Goal: Task Accomplishment & Management: Use online tool/utility

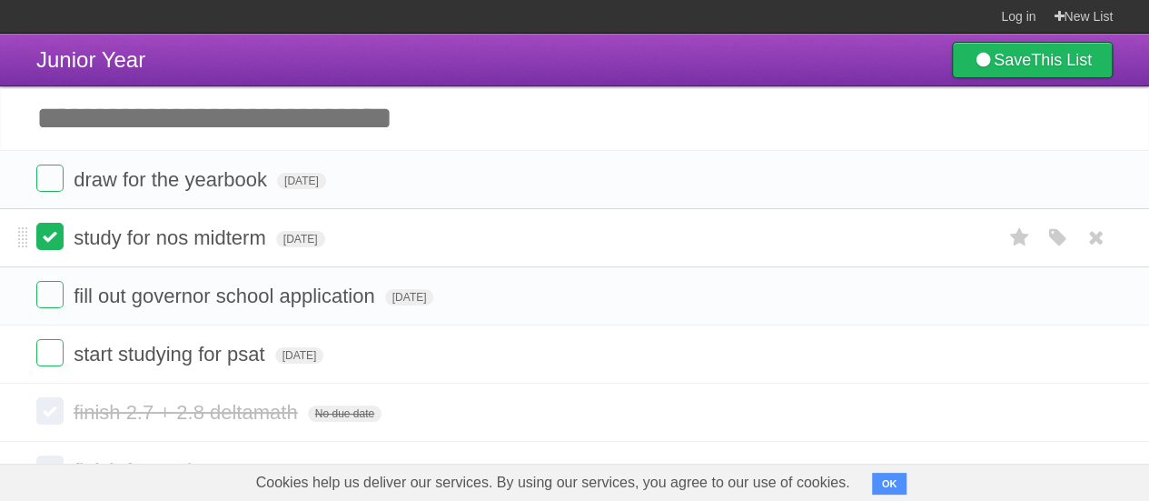
click at [45, 230] on label at bounding box center [49, 236] width 27 height 27
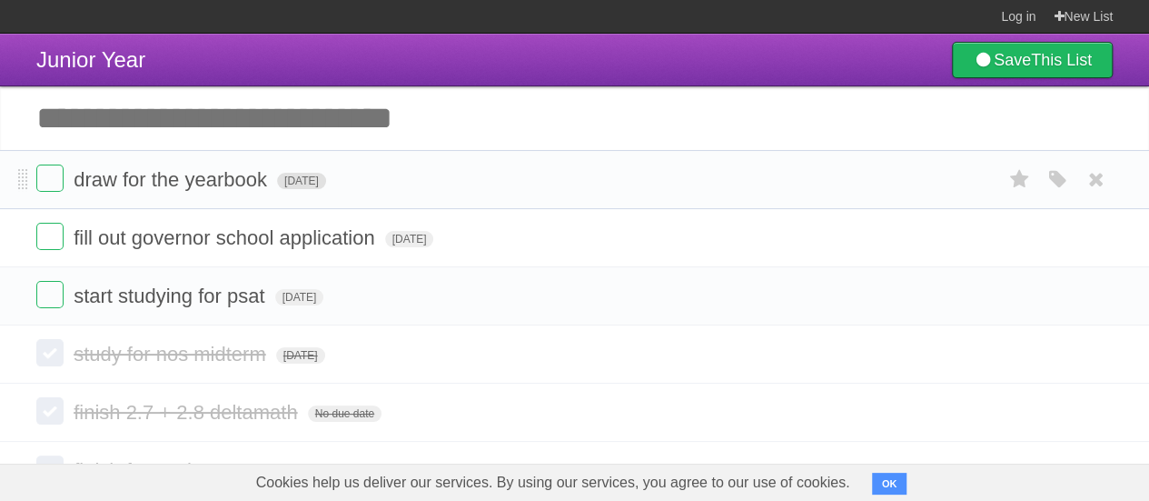
click at [304, 185] on span "[DATE]" at bounding box center [301, 181] width 49 height 16
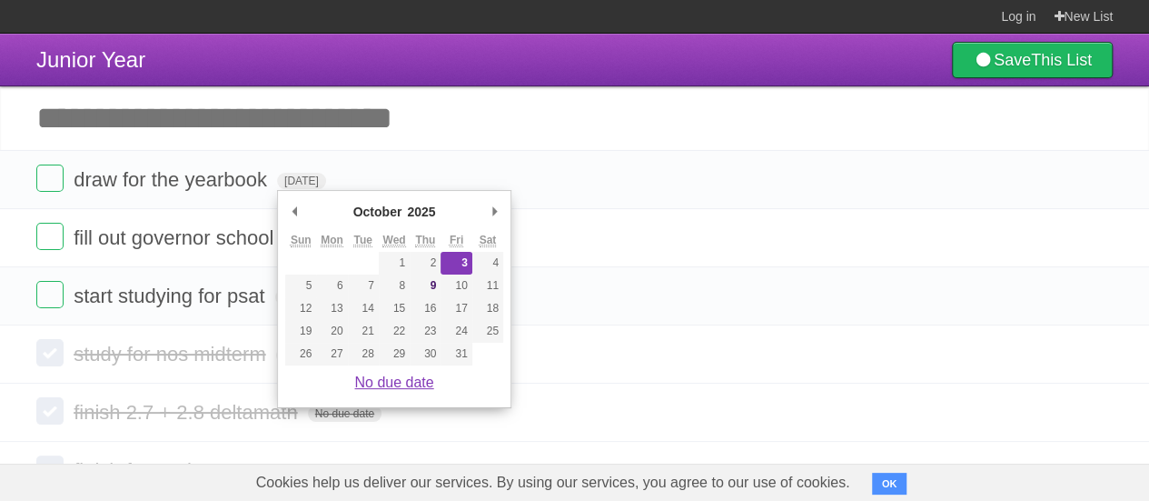
click at [394, 378] on link "No due date" at bounding box center [393, 381] width 79 height 15
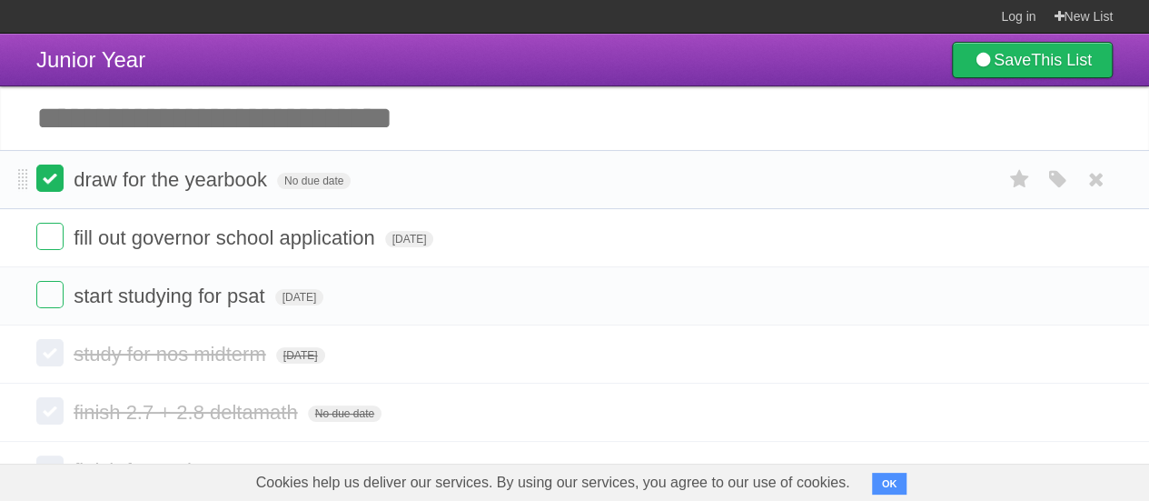
click at [42, 175] on label at bounding box center [49, 177] width 27 height 27
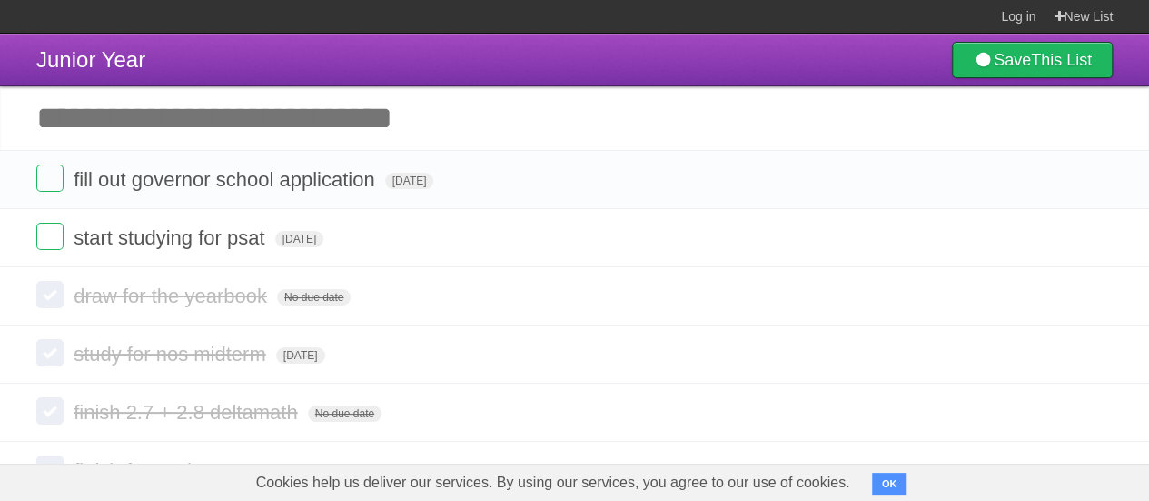
click at [428, 108] on input "Add another task" at bounding box center [574, 118] width 1149 height 64
click at [434, 184] on span "[DATE]" at bounding box center [409, 181] width 49 height 16
click at [434, 181] on span "[DATE]" at bounding box center [409, 181] width 49 height 16
click at [434, 180] on span "[DATE]" at bounding box center [409, 181] width 49 height 16
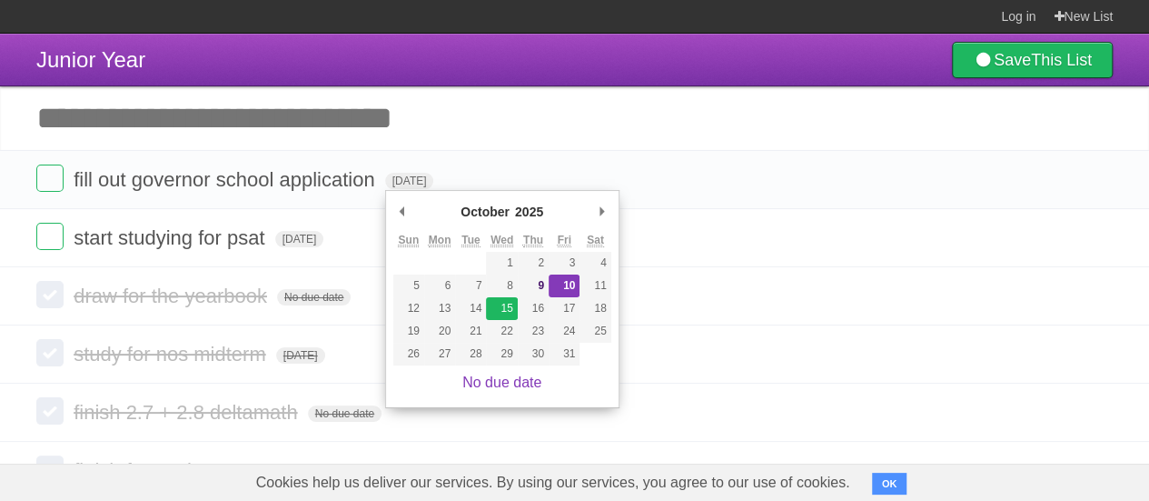
type span "[DATE]"
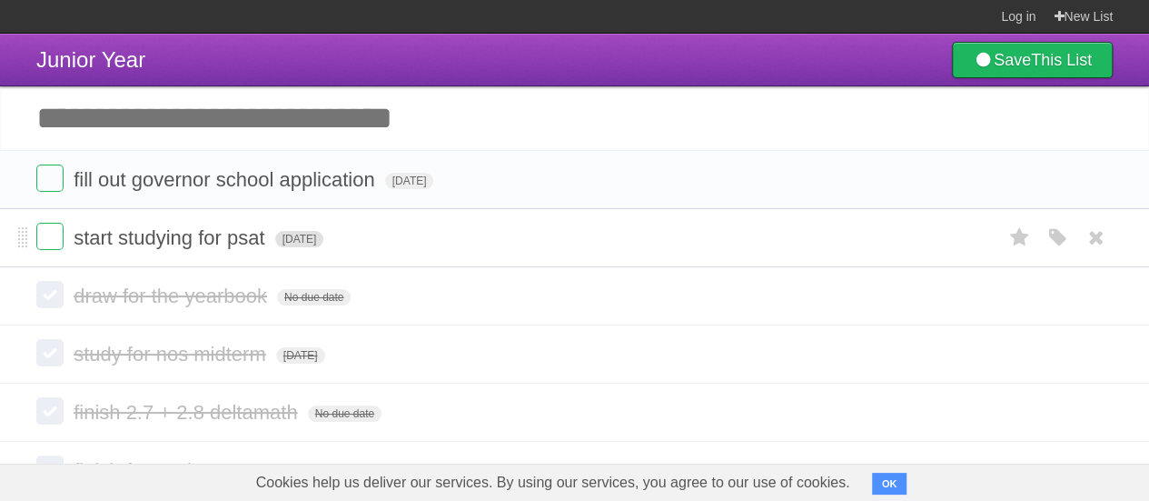
drag, startPoint x: 363, startPoint y: 115, endPoint x: 347, endPoint y: 235, distance: 121.0
click at [347, 235] on div "Junior Year Save This List Add another task ********* fill out governor school …" at bounding box center [574, 354] width 1149 height 640
click at [464, 110] on input "Add another task" at bounding box center [574, 118] width 1149 height 64
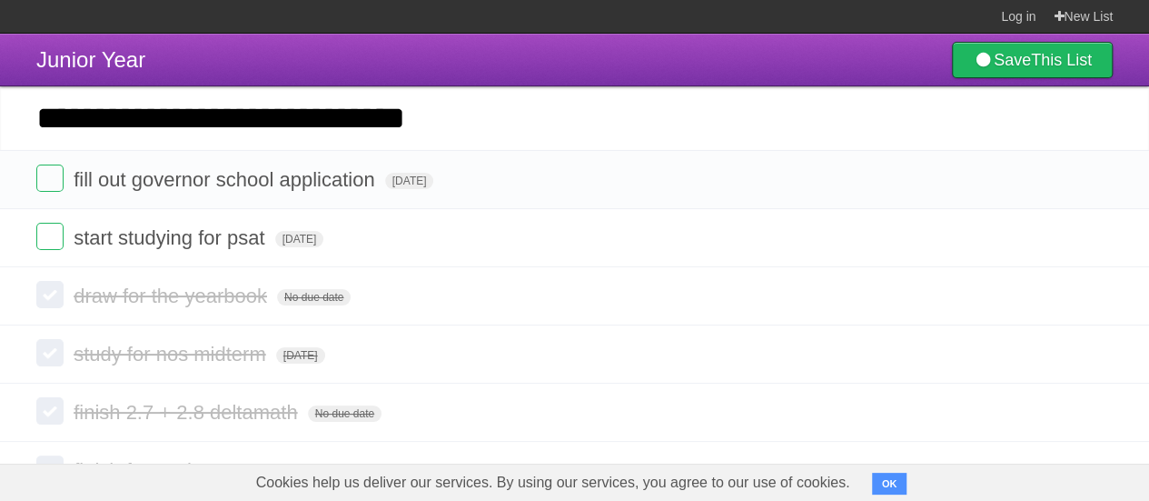
type input "**********"
click input "*********" at bounding box center [0, 0] width 0 height 0
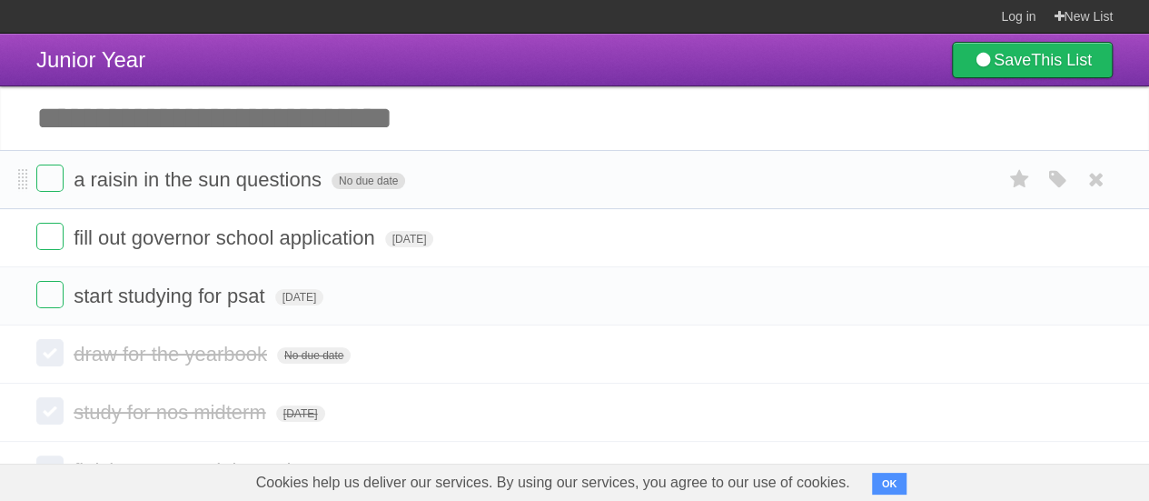
click at [378, 188] on span "No due date" at bounding box center [369, 181] width 74 height 16
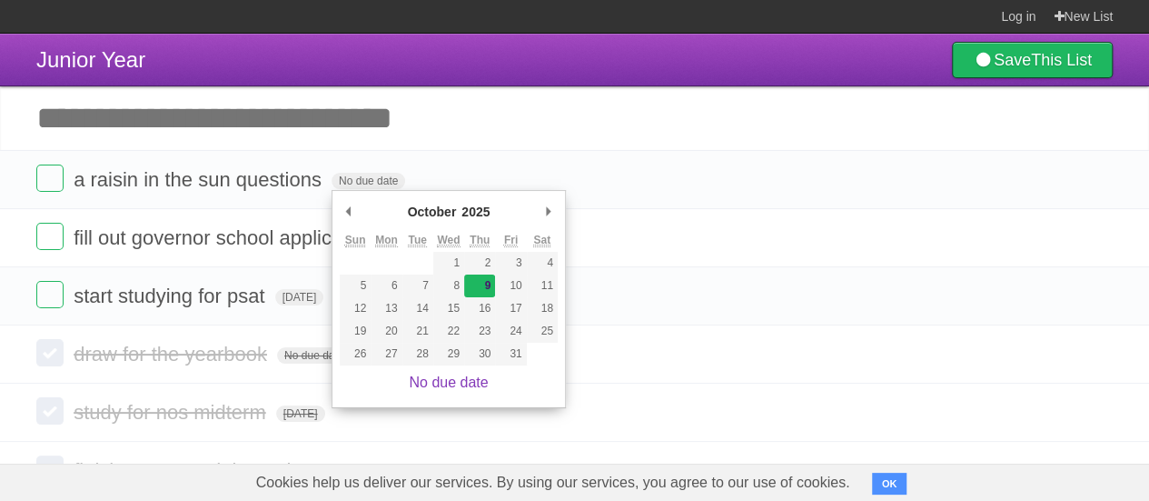
type span "[DATE]"
